Goal: Task Accomplishment & Management: Use online tool/utility

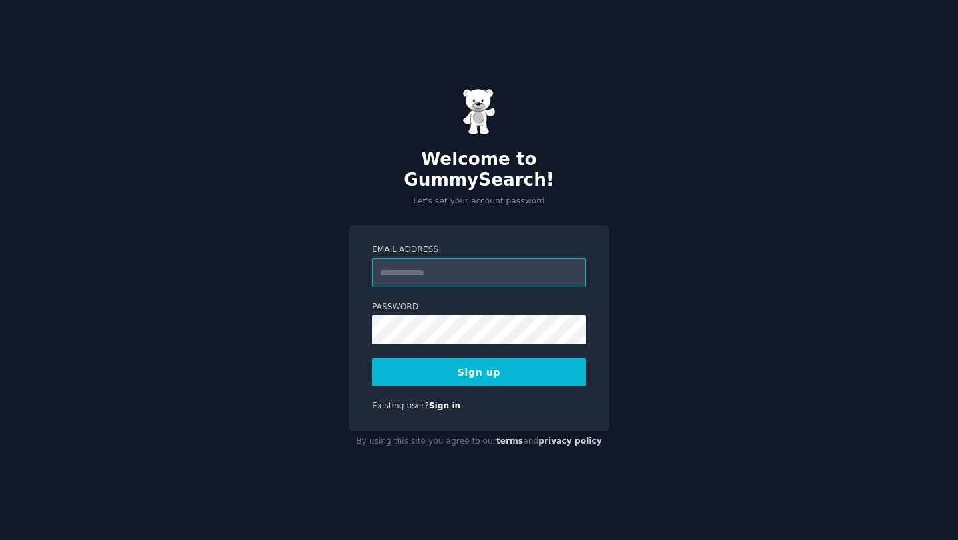
click at [416, 261] on input "Email Address" at bounding box center [479, 272] width 214 height 29
type input "**********"
click at [531, 365] on button "Sign up" at bounding box center [479, 373] width 214 height 28
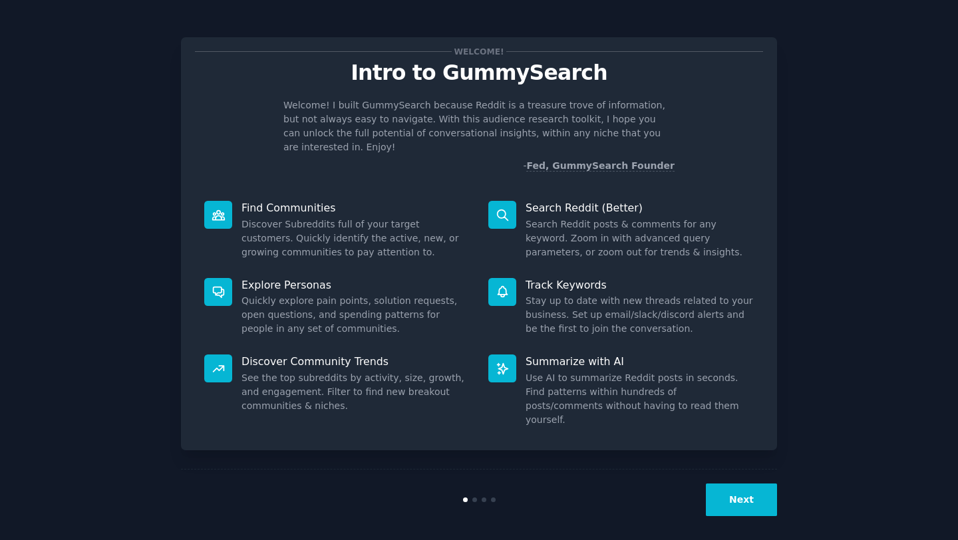
click at [748, 500] on button "Next" at bounding box center [741, 500] width 71 height 33
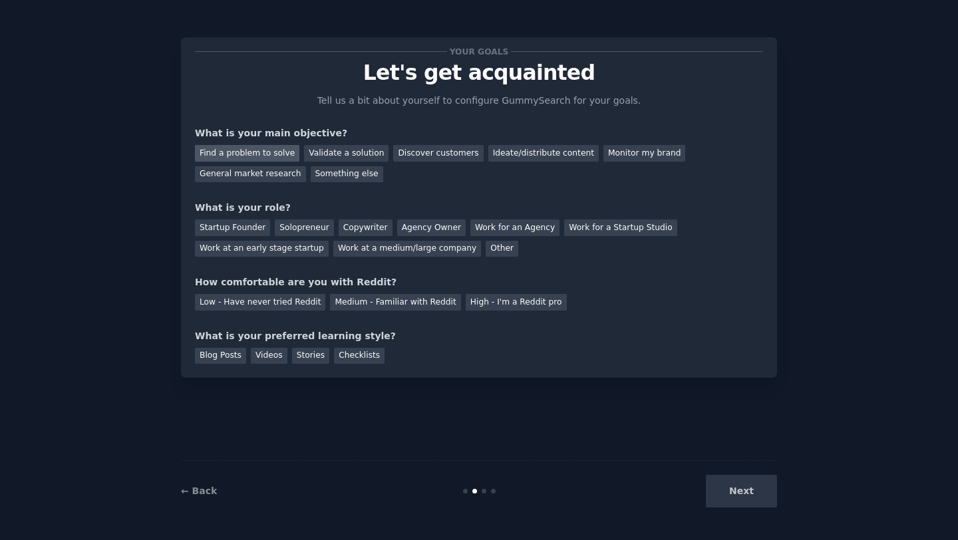
click at [283, 157] on div "Find a problem to solve" at bounding box center [247, 153] width 104 height 17
click at [336, 156] on div "Validate a solution" at bounding box center [346, 153] width 84 height 17
click at [256, 155] on div "Find a problem to solve" at bounding box center [247, 153] width 104 height 17
click at [271, 249] on div "Work at an early stage startup" at bounding box center [262, 249] width 134 height 17
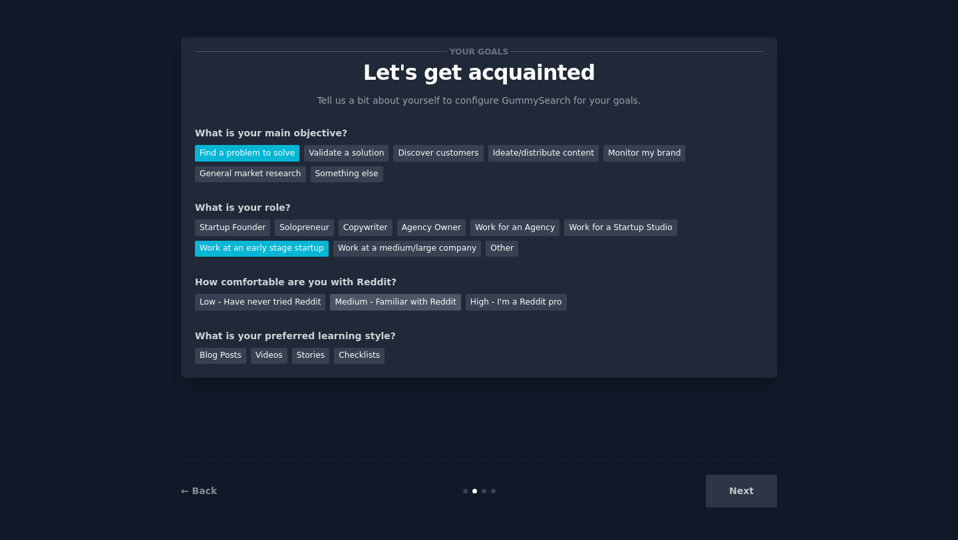
click at [412, 298] on div "Medium - Familiar with Reddit" at bounding box center [395, 302] width 130 height 17
click at [220, 351] on div "Blog Posts" at bounding box center [220, 356] width 51 height 17
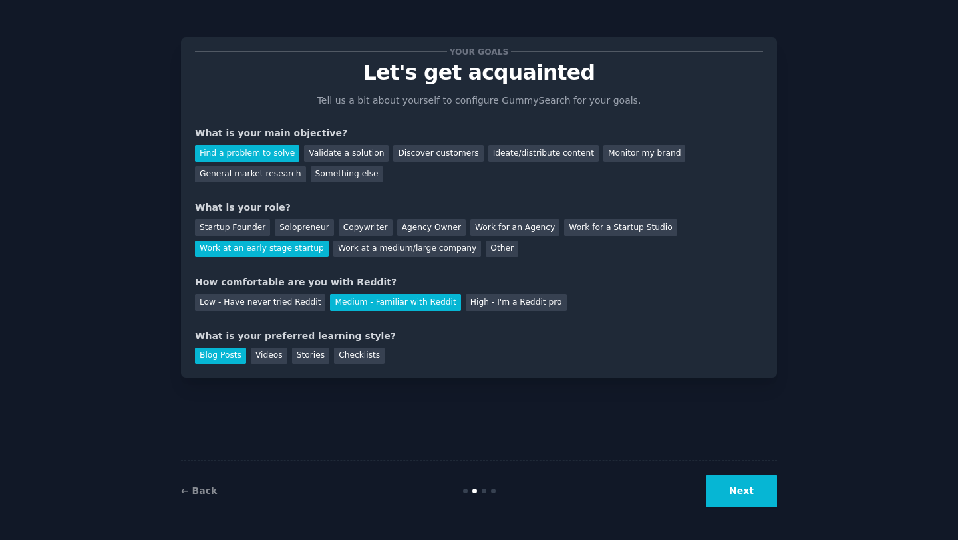
click at [749, 494] on button "Next" at bounding box center [741, 491] width 71 height 33
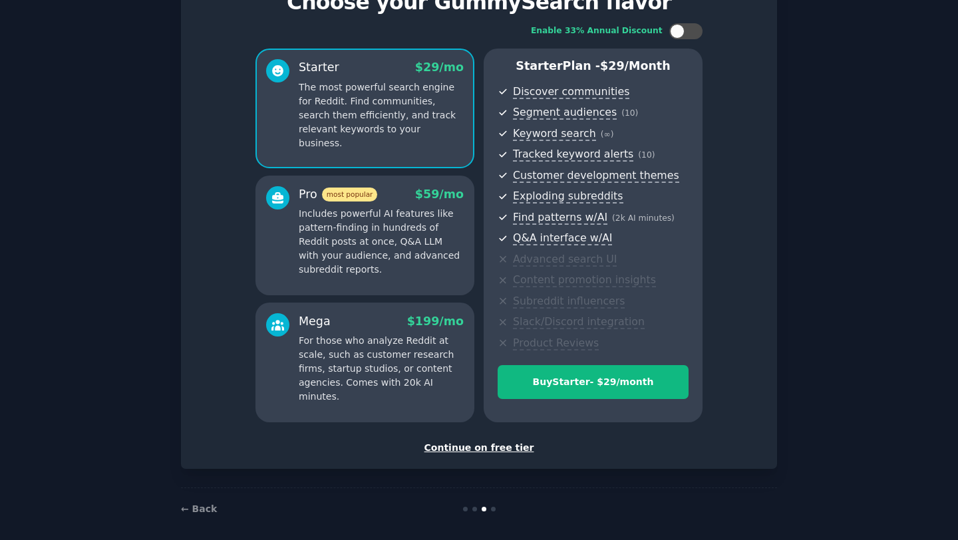
scroll to position [79, 0]
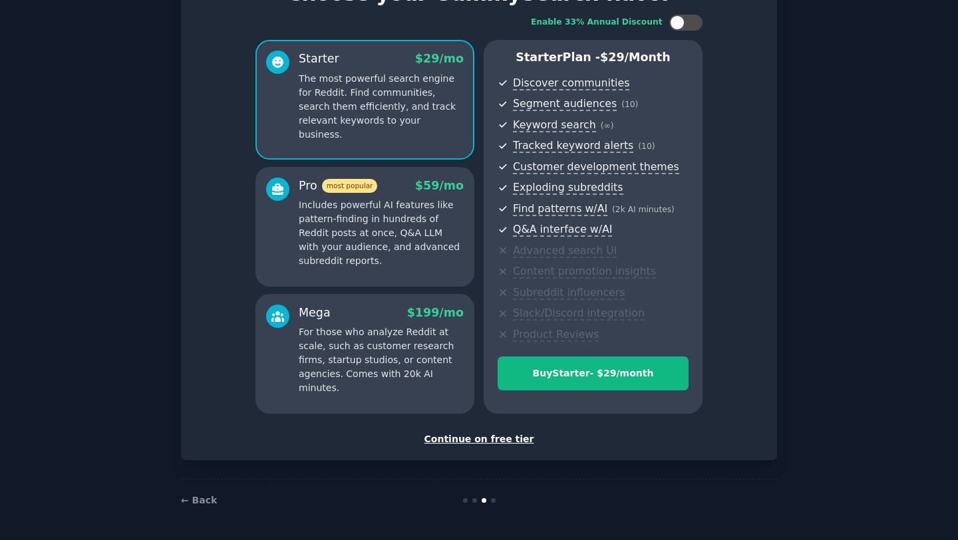
click at [491, 440] on div "Continue on free tier" at bounding box center [479, 439] width 568 height 14
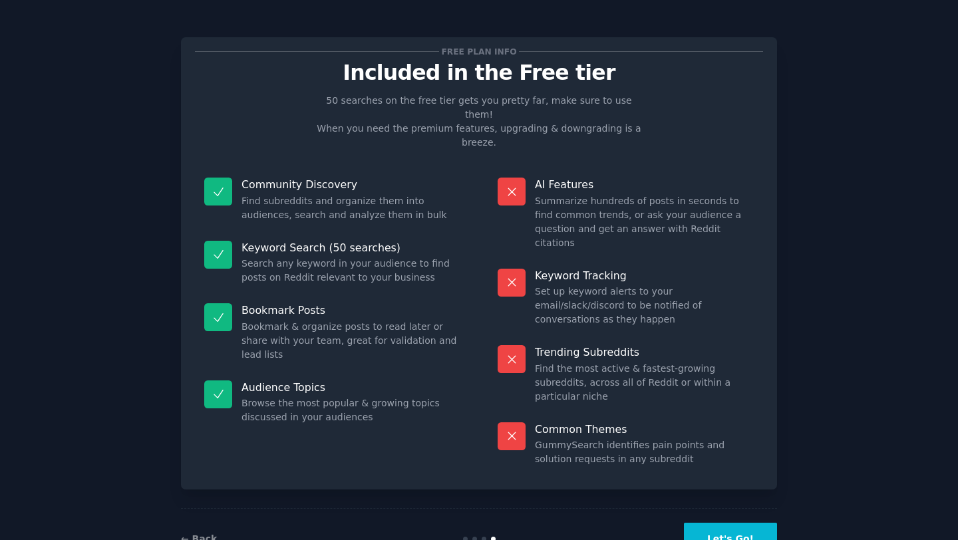
click at [730, 523] on button "Let's Go!" at bounding box center [730, 539] width 93 height 33
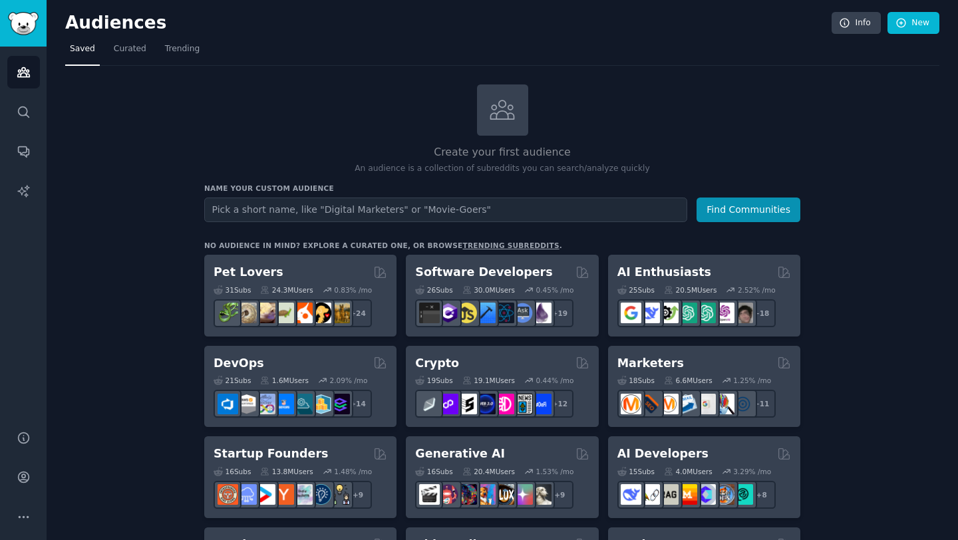
click at [577, 216] on input "text" at bounding box center [445, 210] width 483 height 25
type input "social media managemnet tools"
click at [696, 198] on button "Find Communities" at bounding box center [748, 210] width 104 height 25
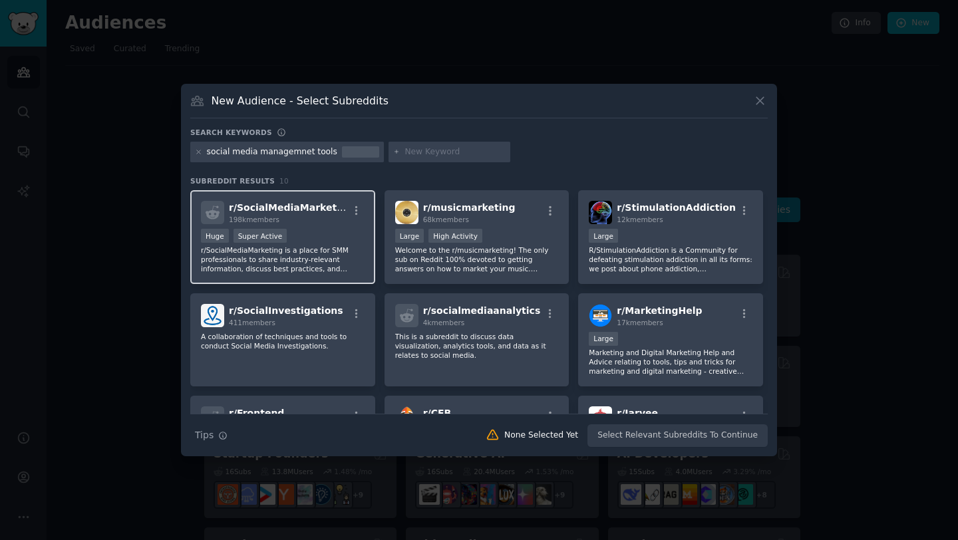
click at [344, 217] on div "r/ SocialMediaMarketing 198k members" at bounding box center [283, 212] width 164 height 23
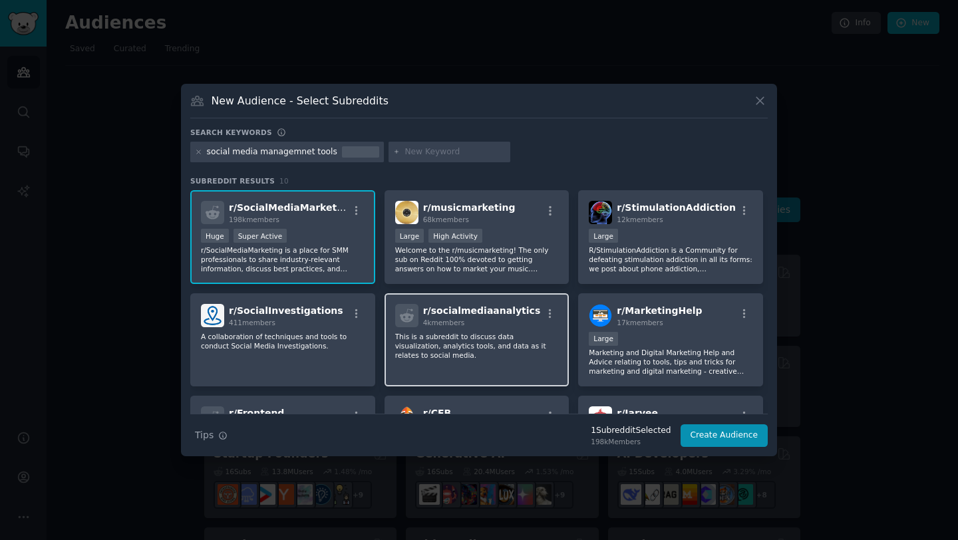
click at [470, 327] on div "4k members" at bounding box center [482, 322] width 118 height 9
click at [404, 151] on input "text" at bounding box center [454, 152] width 101 height 12
drag, startPoint x: 371, startPoint y: 156, endPoint x: 394, endPoint y: 156, distance: 23.3
click at [371, 156] on div "social media managemnet tools" at bounding box center [287, 152] width 194 height 21
click at [404, 154] on input "text" at bounding box center [454, 152] width 101 height 12
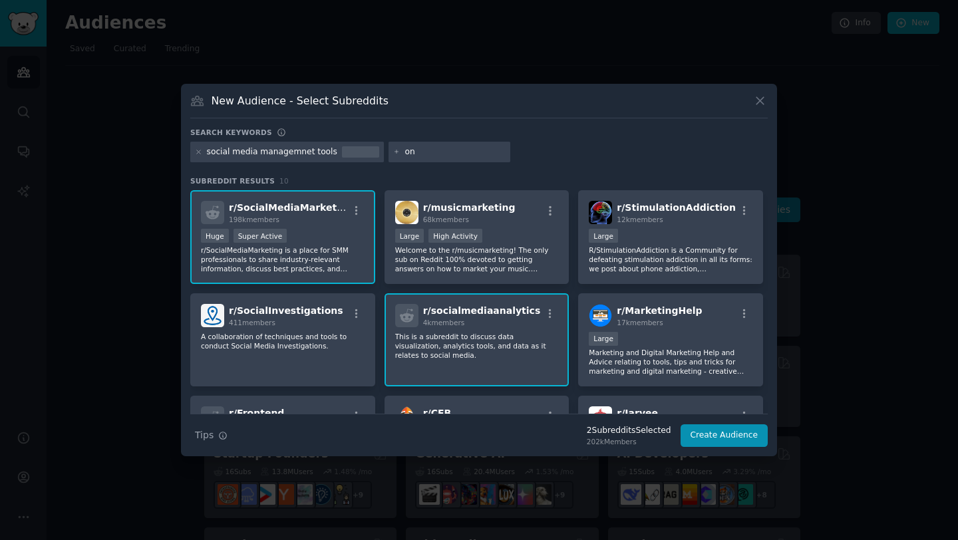
type input "o"
type input "instagram marketing"
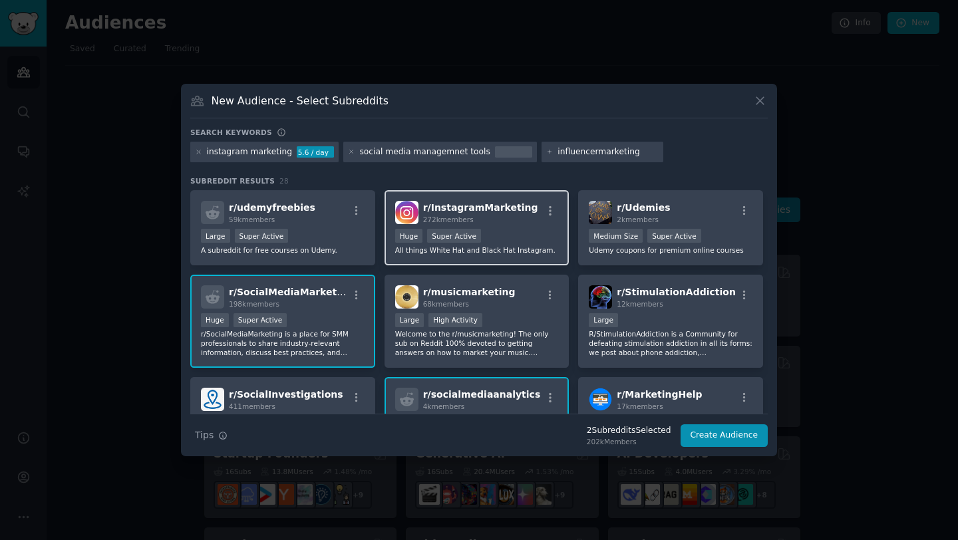
type input "influencermarketing"
click at [498, 215] on div "272k members" at bounding box center [480, 219] width 115 height 9
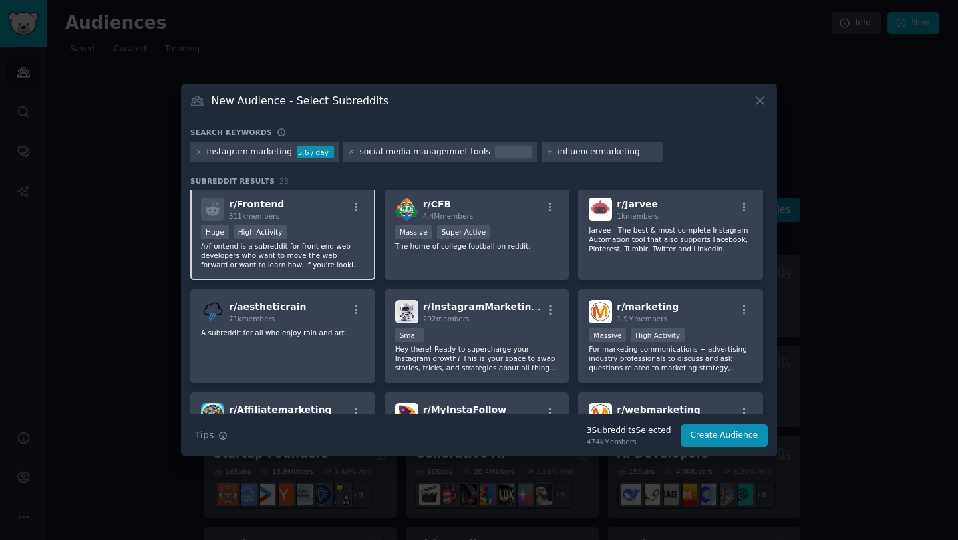
scroll to position [299, 0]
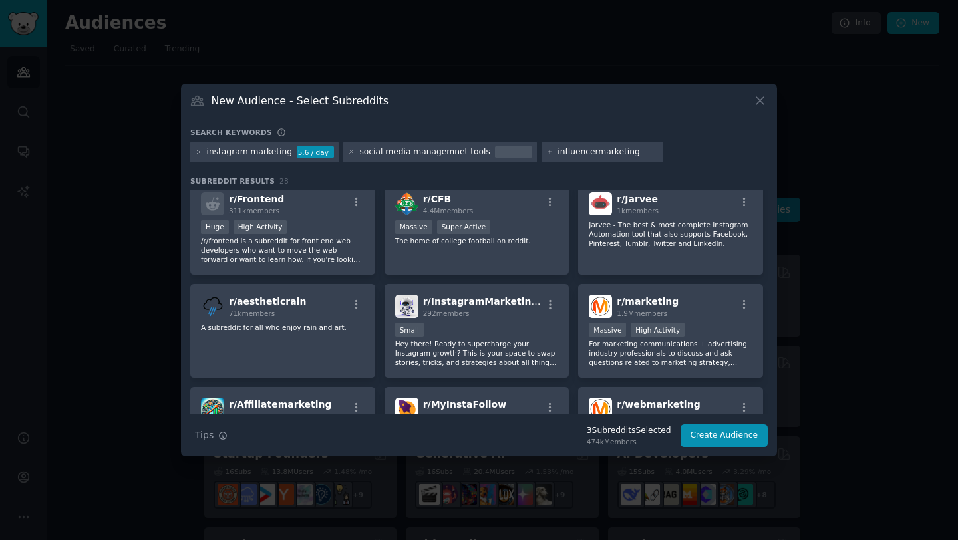
click at [621, 156] on input "influencermarketing" at bounding box center [607, 152] width 101 height 12
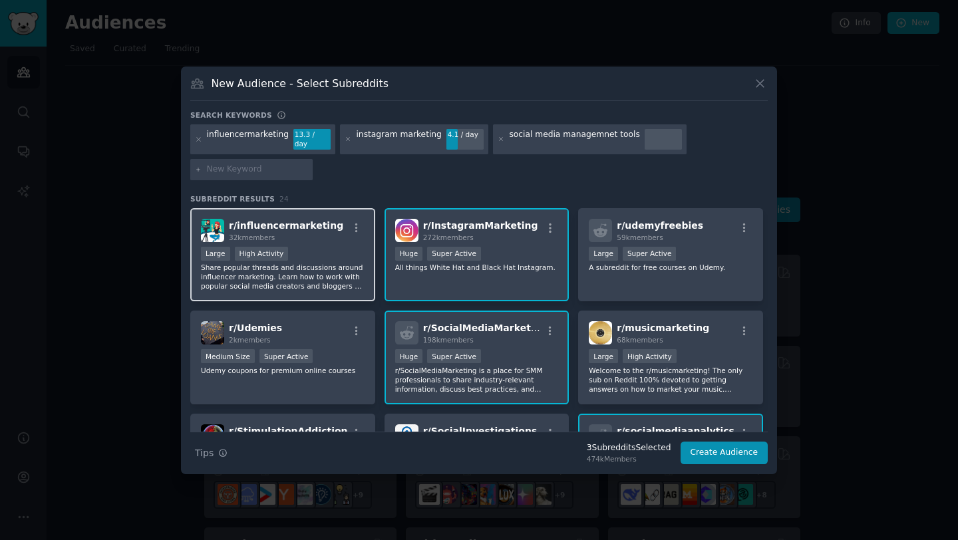
click at [333, 253] on div "Large High Activity" at bounding box center [283, 255] width 164 height 17
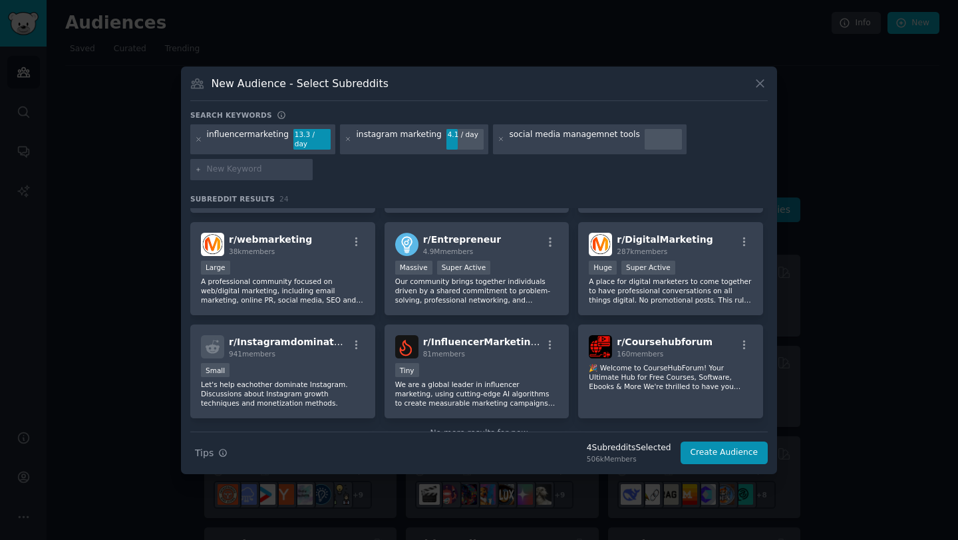
scroll to position [605, 0]
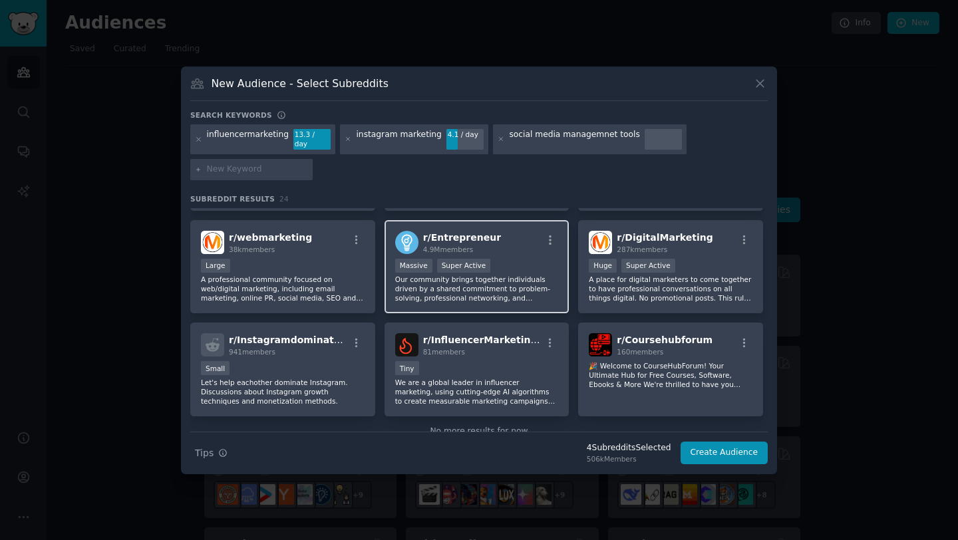
click at [526, 259] on div "Massive Super Active" at bounding box center [477, 267] width 164 height 17
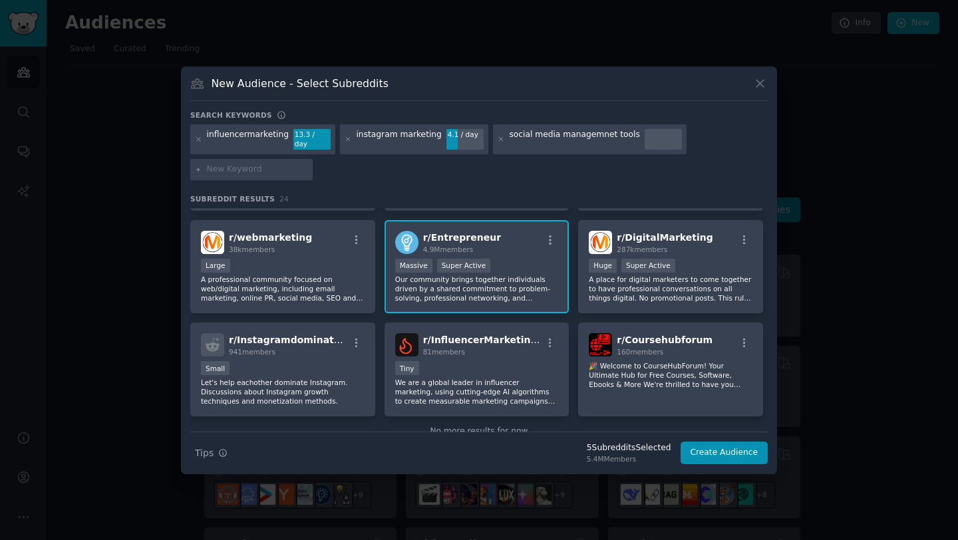
scroll to position [636, 0]
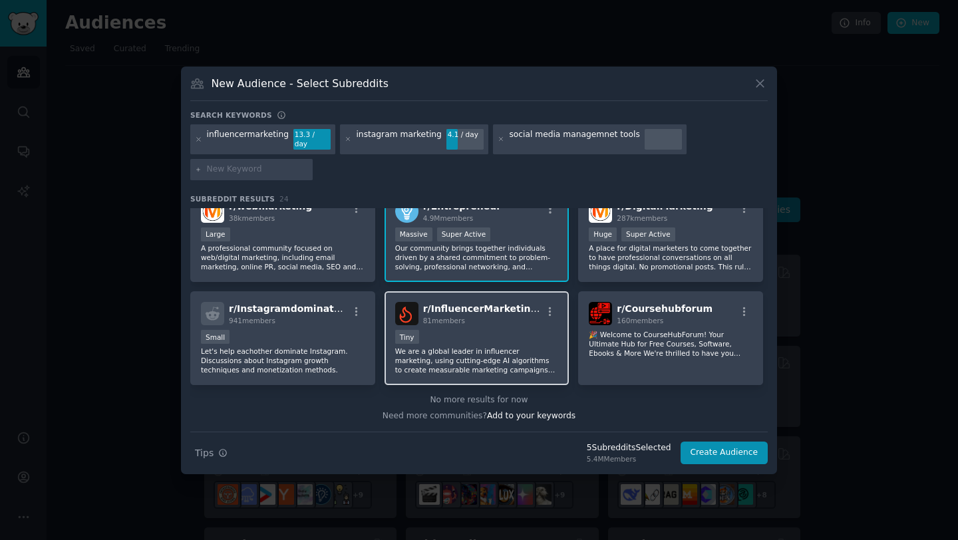
click at [496, 330] on div "Tiny" at bounding box center [477, 338] width 164 height 17
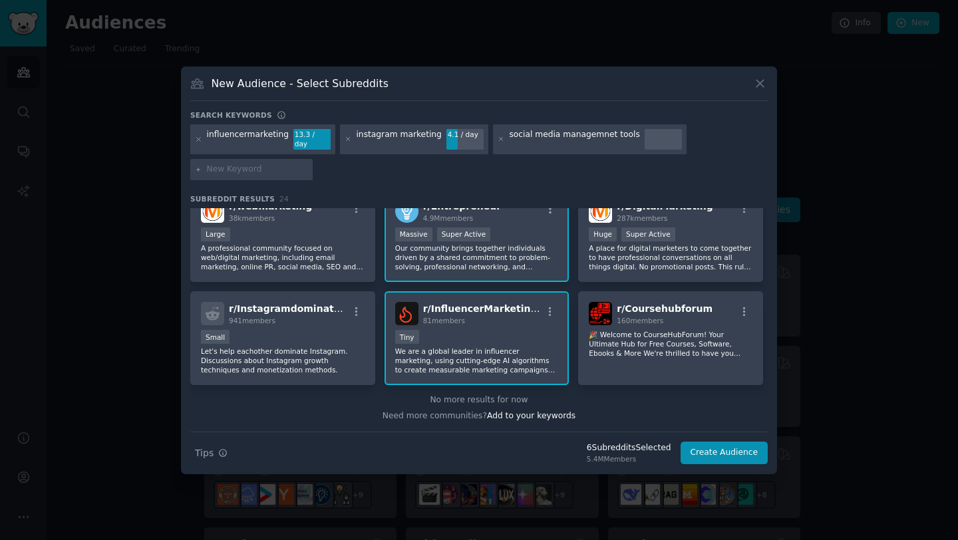
click at [287, 164] on input "text" at bounding box center [257, 170] width 101 height 12
type input "s"
type input "instagraminfluencers"
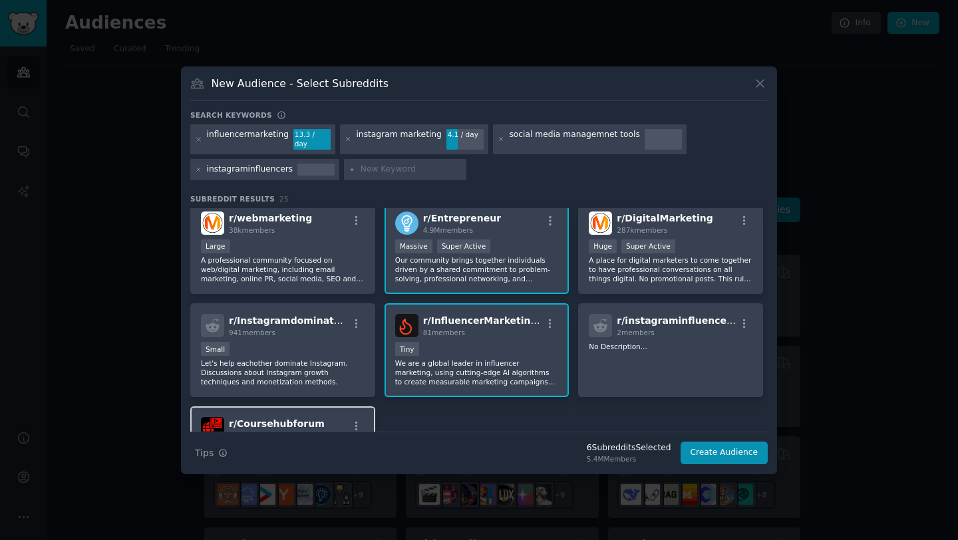
scroll to position [625, 0]
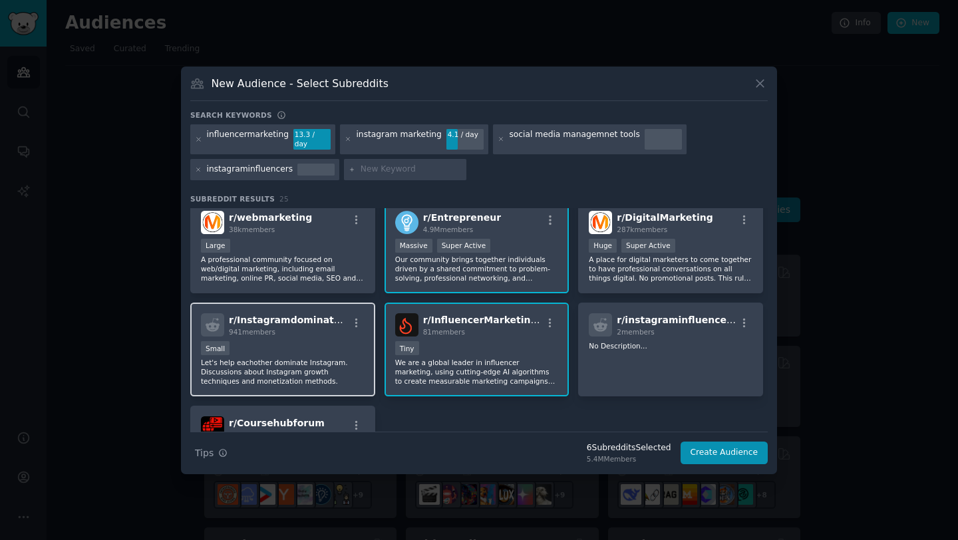
click at [315, 341] on div "Small" at bounding box center [283, 349] width 164 height 17
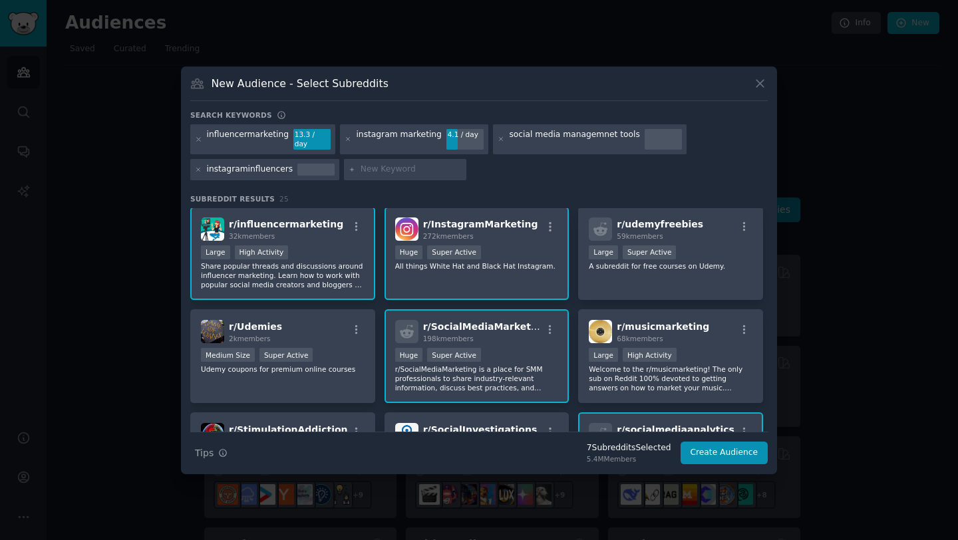
scroll to position [0, 0]
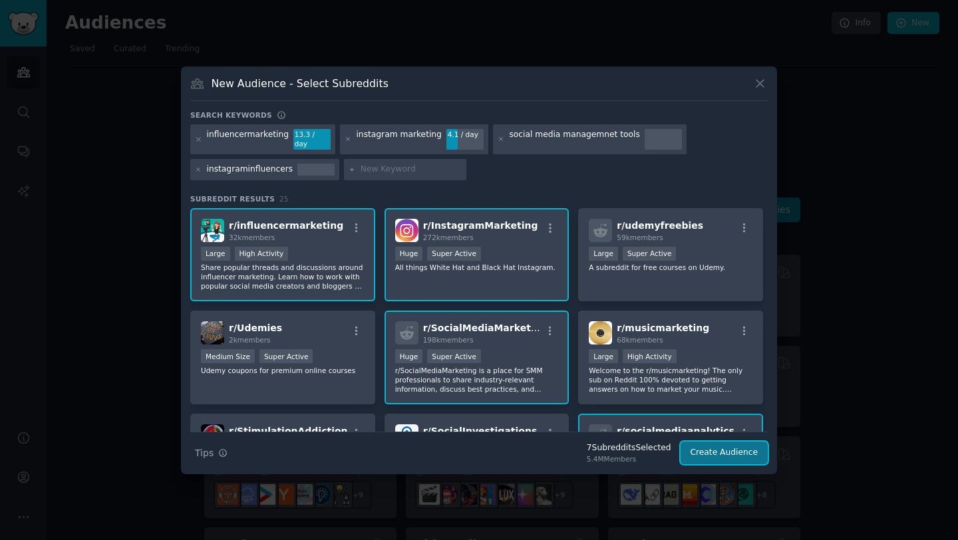
click at [718, 450] on button "Create Audience" at bounding box center [724, 453] width 88 height 23
